Goal: Use online tool/utility: Utilize a website feature to perform a specific function

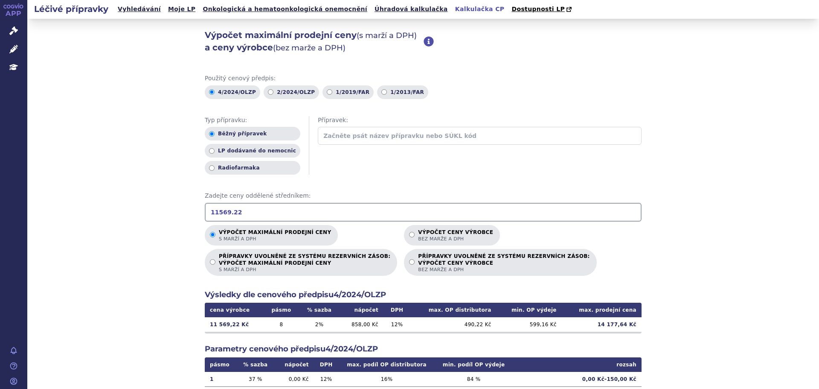
scroll to position [12, 0]
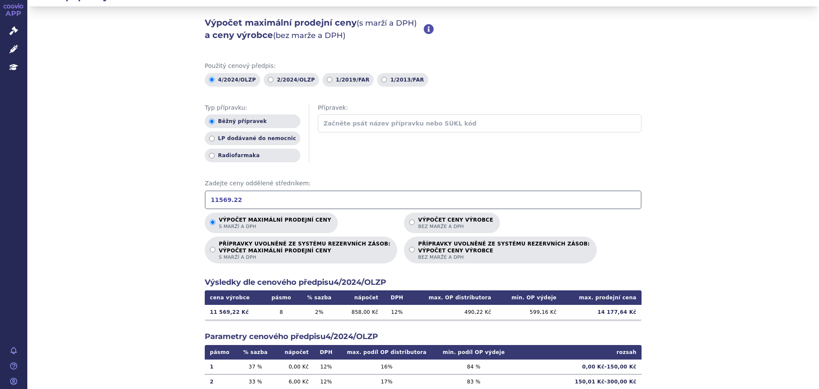
click at [319, 197] on input "11569.22" at bounding box center [423, 199] width 437 height 19
click at [218, 200] on input "17.884" at bounding box center [423, 199] width 437 height 19
type input "17884"
drag, startPoint x: 597, startPoint y: 311, endPoint x: 624, endPoint y: 310, distance: 27.3
click at [624, 310] on td "21 391,64 Kč" at bounding box center [602, 312] width 80 height 15
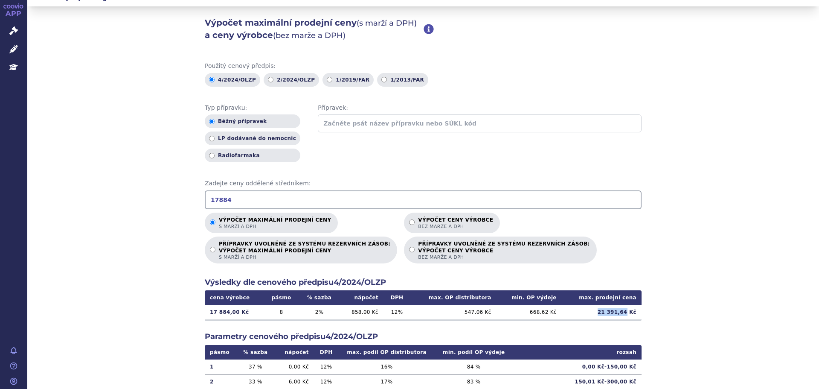
copy td "21 391,64"
click at [11, 46] on icon at bounding box center [13, 49] width 9 height 9
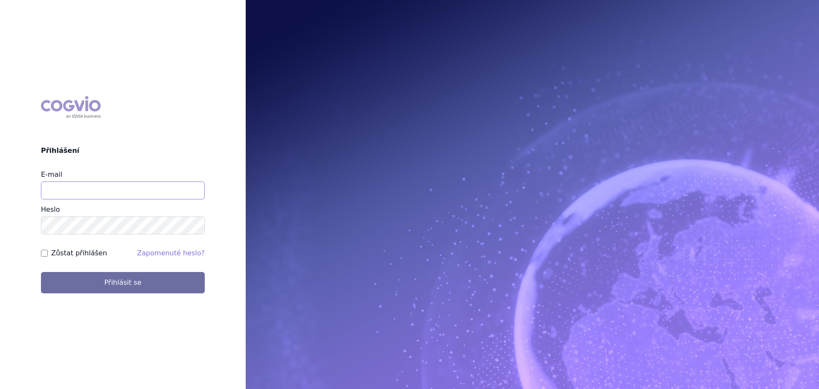
drag, startPoint x: 0, startPoint y: 0, endPoint x: 128, endPoint y: 192, distance: 230.4
click at [128, 192] on input "E-mail" at bounding box center [123, 190] width 164 height 18
type input "melyek a magán egészségbiztosítók Magyarországon"
click at [116, 198] on input "melyek a magán egészségbiztosítók Magyarországon" at bounding box center [123, 190] width 164 height 18
type input "karel.vanis@bayer.com"
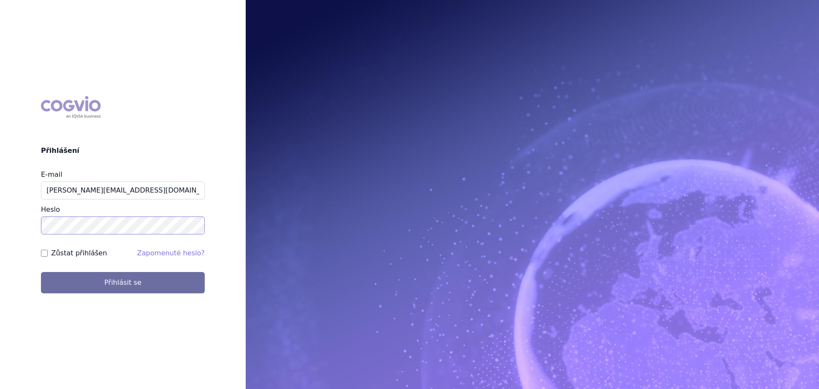
click at [41, 272] on button "Přihlásit se" at bounding box center [123, 282] width 164 height 21
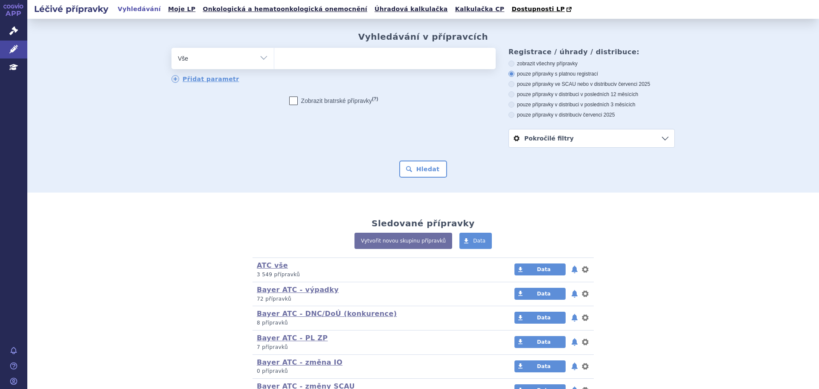
click at [313, 52] on ul at bounding box center [384, 57] width 221 height 18
click at [274, 52] on select at bounding box center [274, 57] width 0 height 21
type input "KOVA"
type input "KOVAL"
type input "KOVALTR"
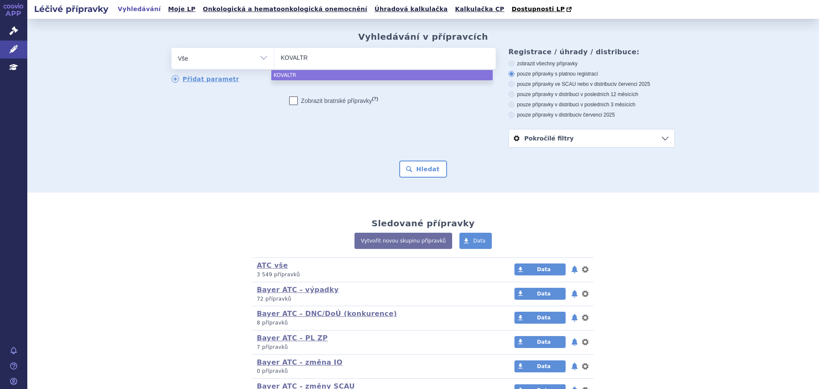
type input "KOVALTRY"
select select "KOVALTRY"
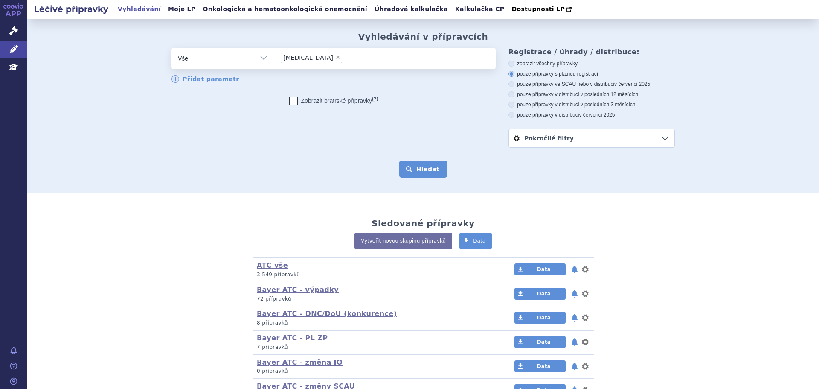
click at [407, 164] on button "Hledat" at bounding box center [423, 168] width 48 height 17
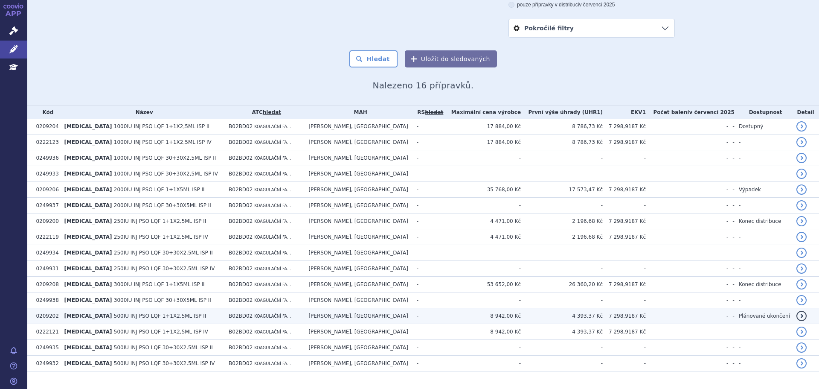
scroll to position [128, 0]
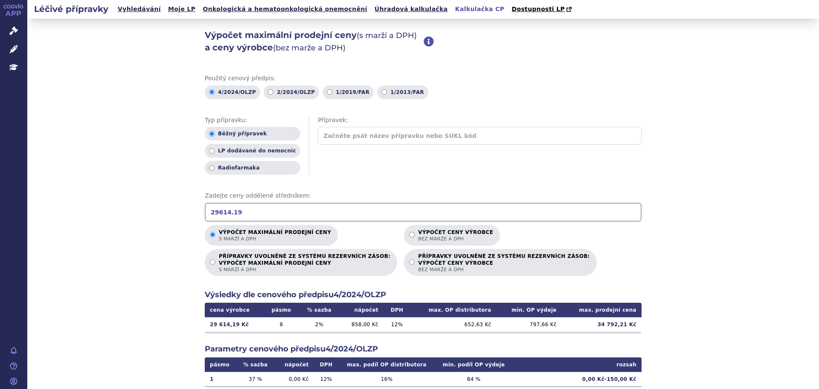
click at [342, 203] on input "29614.19" at bounding box center [423, 212] width 437 height 19
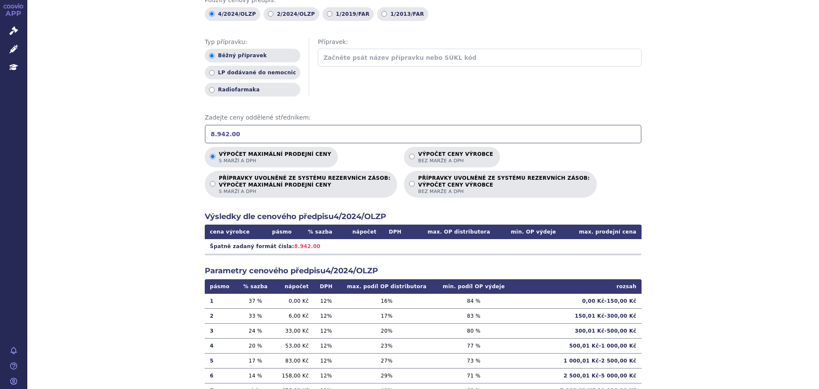
click at [210, 133] on input "8.942.00" at bounding box center [423, 134] width 437 height 19
drag, startPoint x: 598, startPoint y: 247, endPoint x: 626, endPoint y: 249, distance: 28.3
click at [626, 249] on td "11 152,60 Kč" at bounding box center [602, 246] width 80 height 15
copy td "11 152,60"
click at [282, 136] on input "8942.00" at bounding box center [423, 134] width 437 height 19
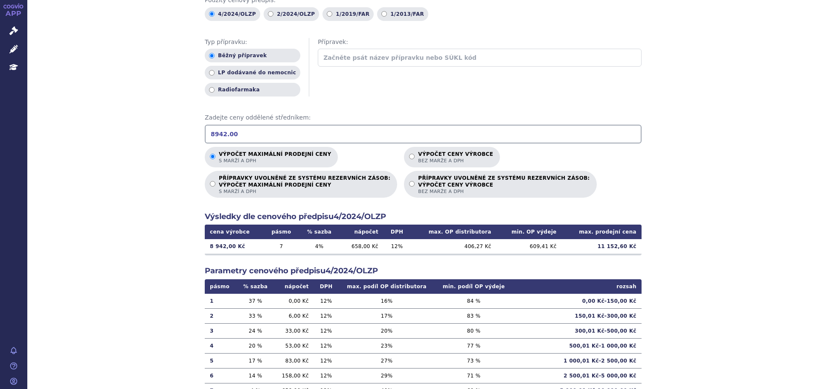
click at [282, 136] on input "8942.00" at bounding box center [423, 134] width 437 height 19
drag, startPoint x: 603, startPoint y: 249, endPoint x: 627, endPoint y: 248, distance: 23.5
click at [627, 248] on td "5 885,53 Kč" at bounding box center [602, 246] width 80 height 15
copy td "5 885,53"
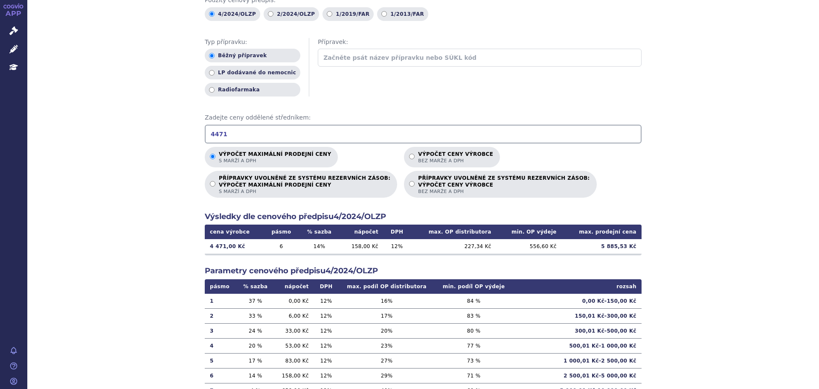
drag, startPoint x: 247, startPoint y: 140, endPoint x: 166, endPoint y: 130, distance: 82.1
click at [166, 130] on div "Výpočet maximální prodejní ceny (s marží a DPH) a ceny výrobce (bez marže a DPH…" at bounding box center [423, 190] width 792 height 498
click at [215, 134] on input "4.471.00" at bounding box center [423, 134] width 437 height 19
type input "4471.00"
drag, startPoint x: 600, startPoint y: 248, endPoint x: 626, endPoint y: 249, distance: 26.4
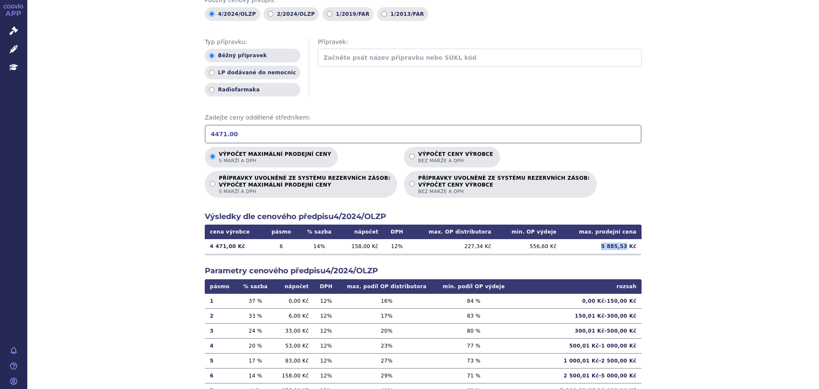
click at [626, 249] on td "5 885,53 Kč" at bounding box center [602, 246] width 80 height 15
copy td "5 885,53"
